Goal: Task Accomplishment & Management: Manage account settings

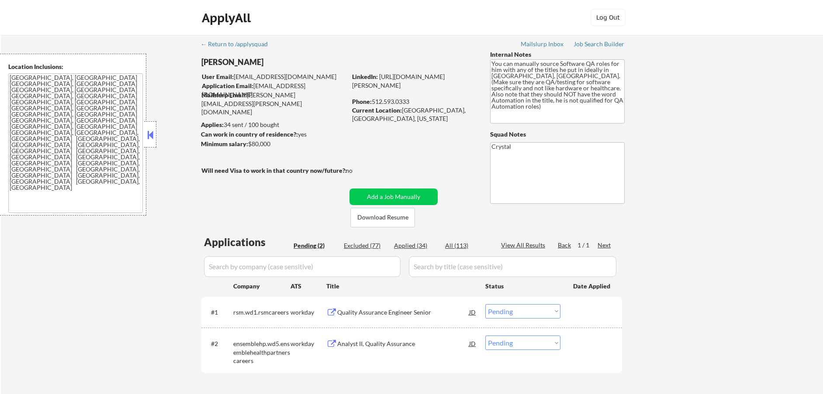
select select ""pending""
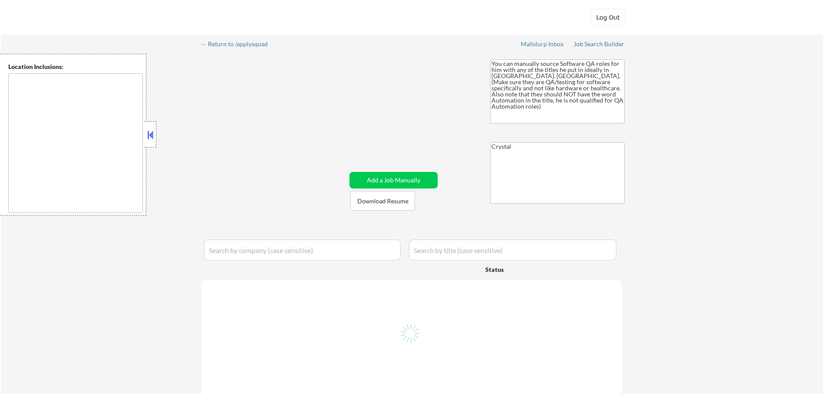
type textarea "[GEOGRAPHIC_DATA], [GEOGRAPHIC_DATA] [GEOGRAPHIC_DATA], [GEOGRAPHIC_DATA] [GEOG…"
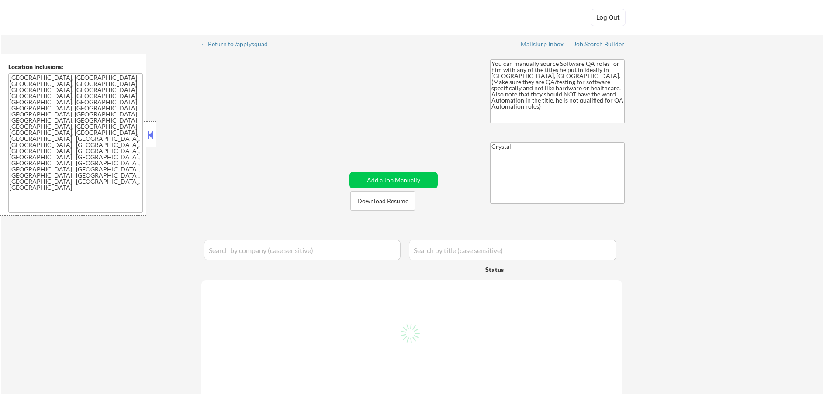
select select ""pending""
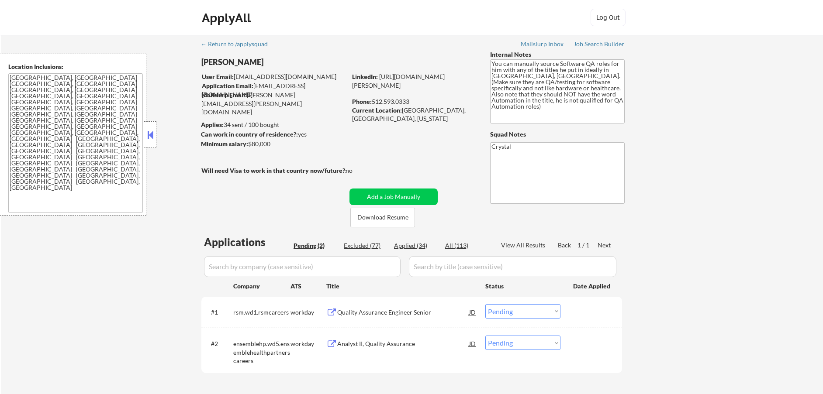
click at [417, 248] on div "Applied (34)" at bounding box center [416, 245] width 44 height 9
select select ""applied""
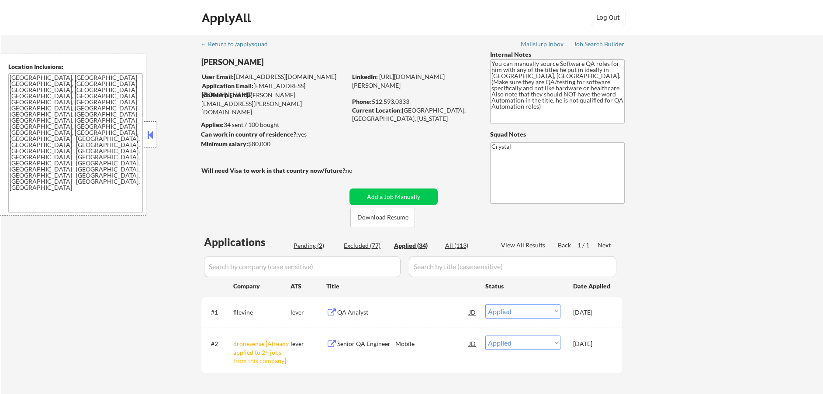
select select ""applied""
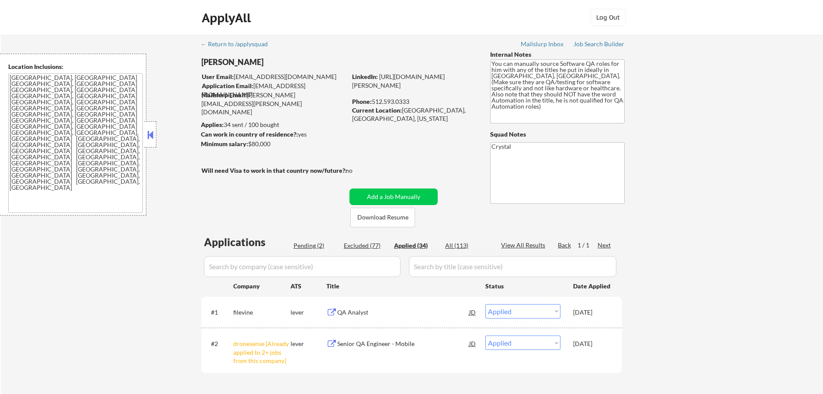
select select ""applied""
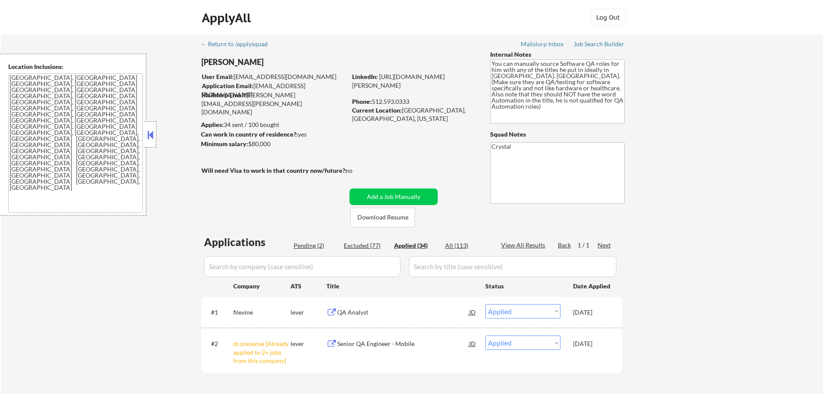
select select ""applied""
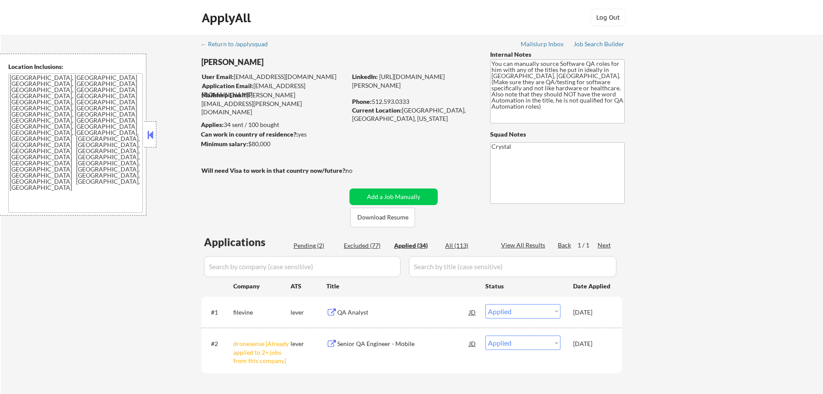
select select ""applied""
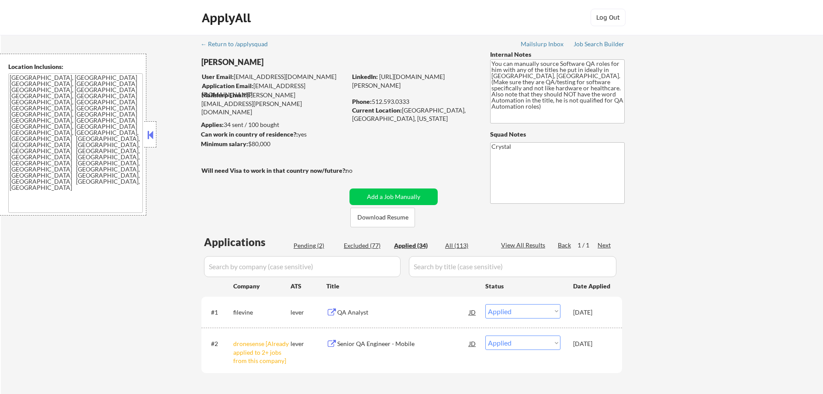
select select ""applied""
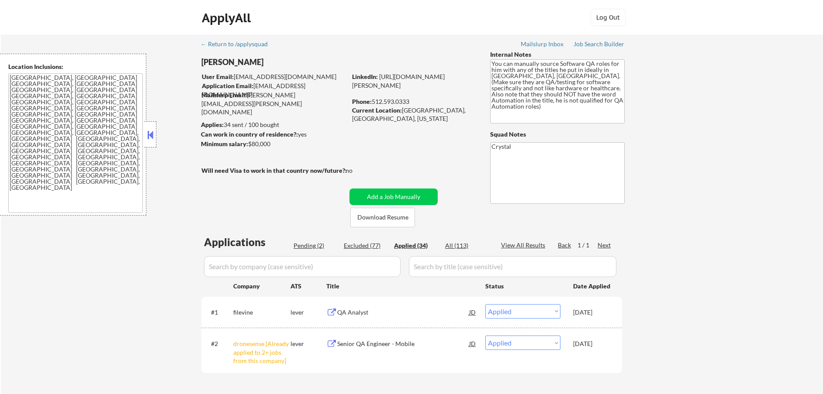
select select ""applied""
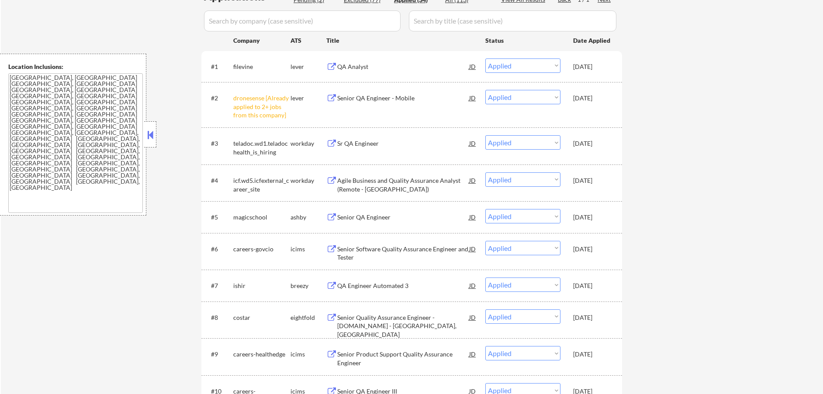
scroll to position [245, 0]
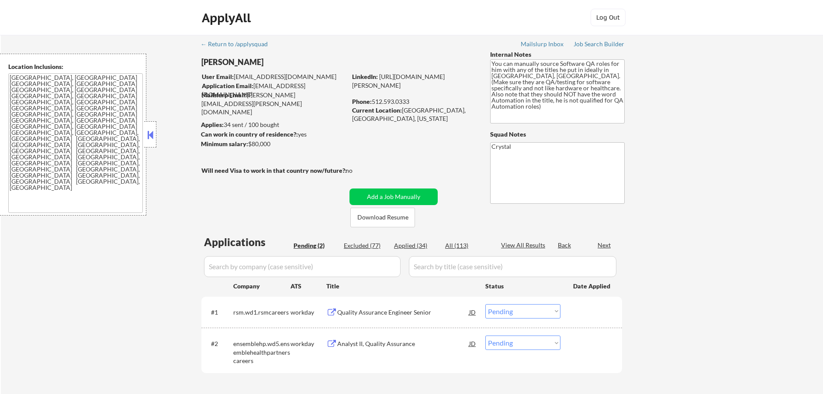
select select ""pending""
click at [424, 246] on div "Applied (34)" at bounding box center [416, 245] width 44 height 9
select select ""applied""
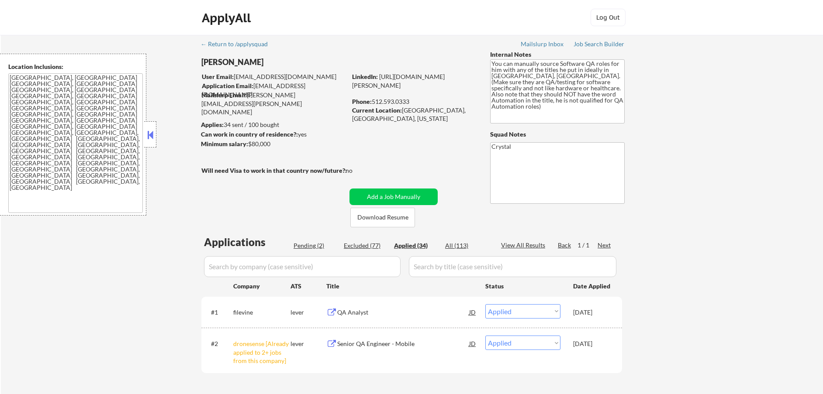
select select ""applied""
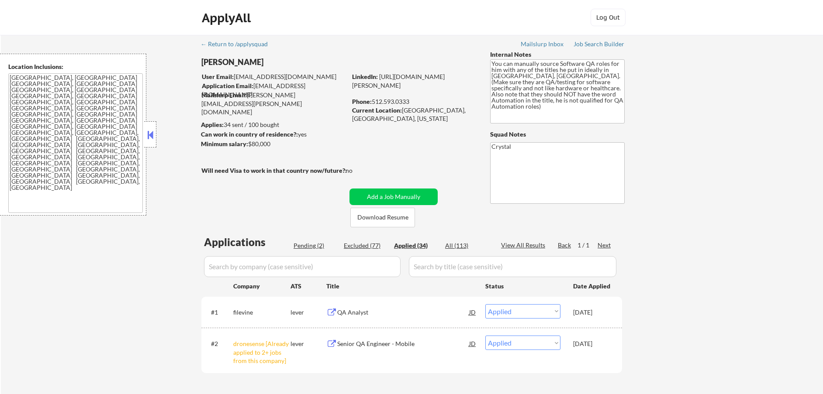
select select ""applied""
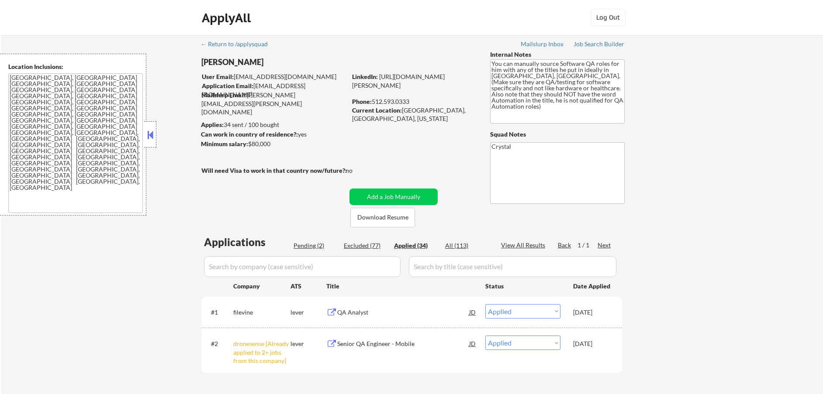
select select ""applied""
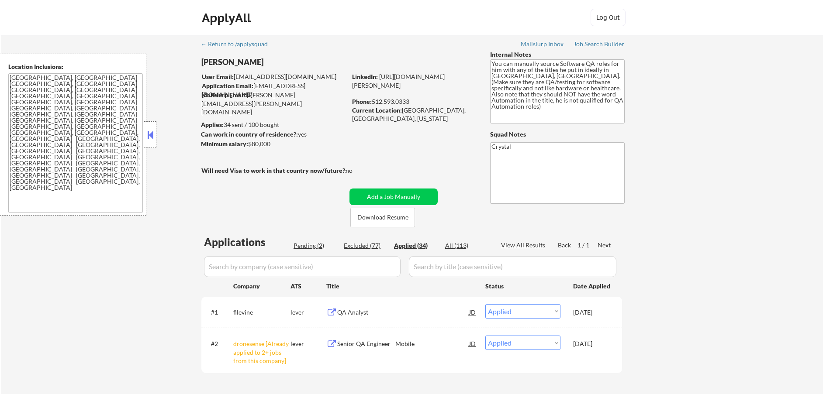
select select ""applied""
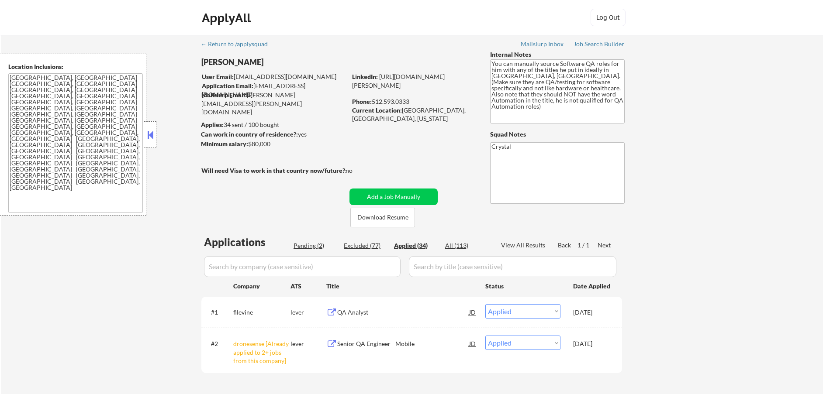
select select ""applied""
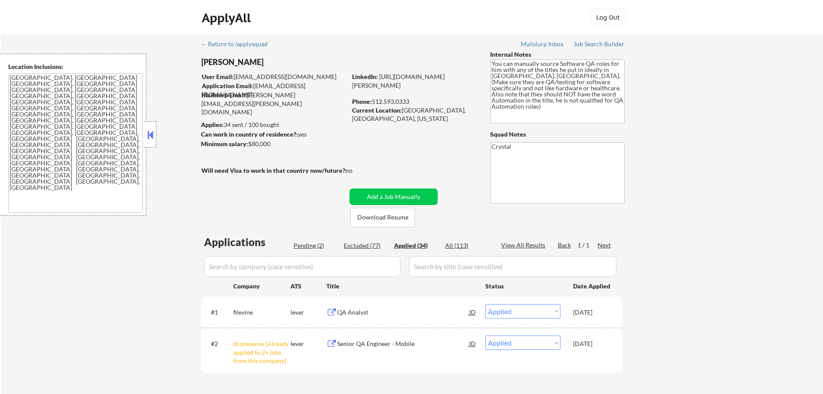
select select ""applied""
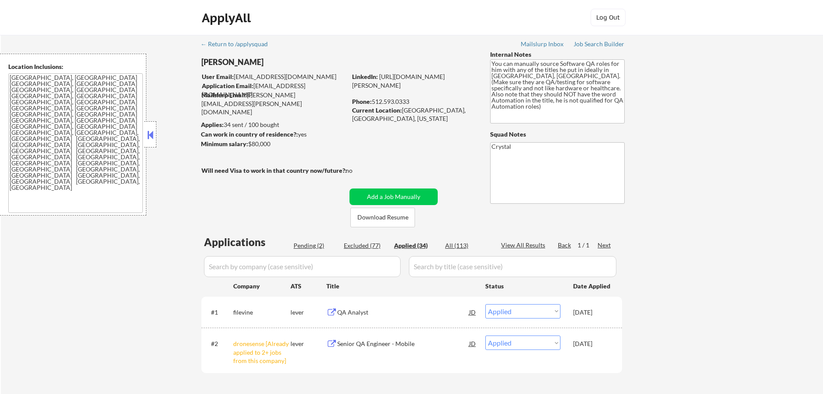
select select ""applied""
